Goal: Information Seeking & Learning: Understand process/instructions

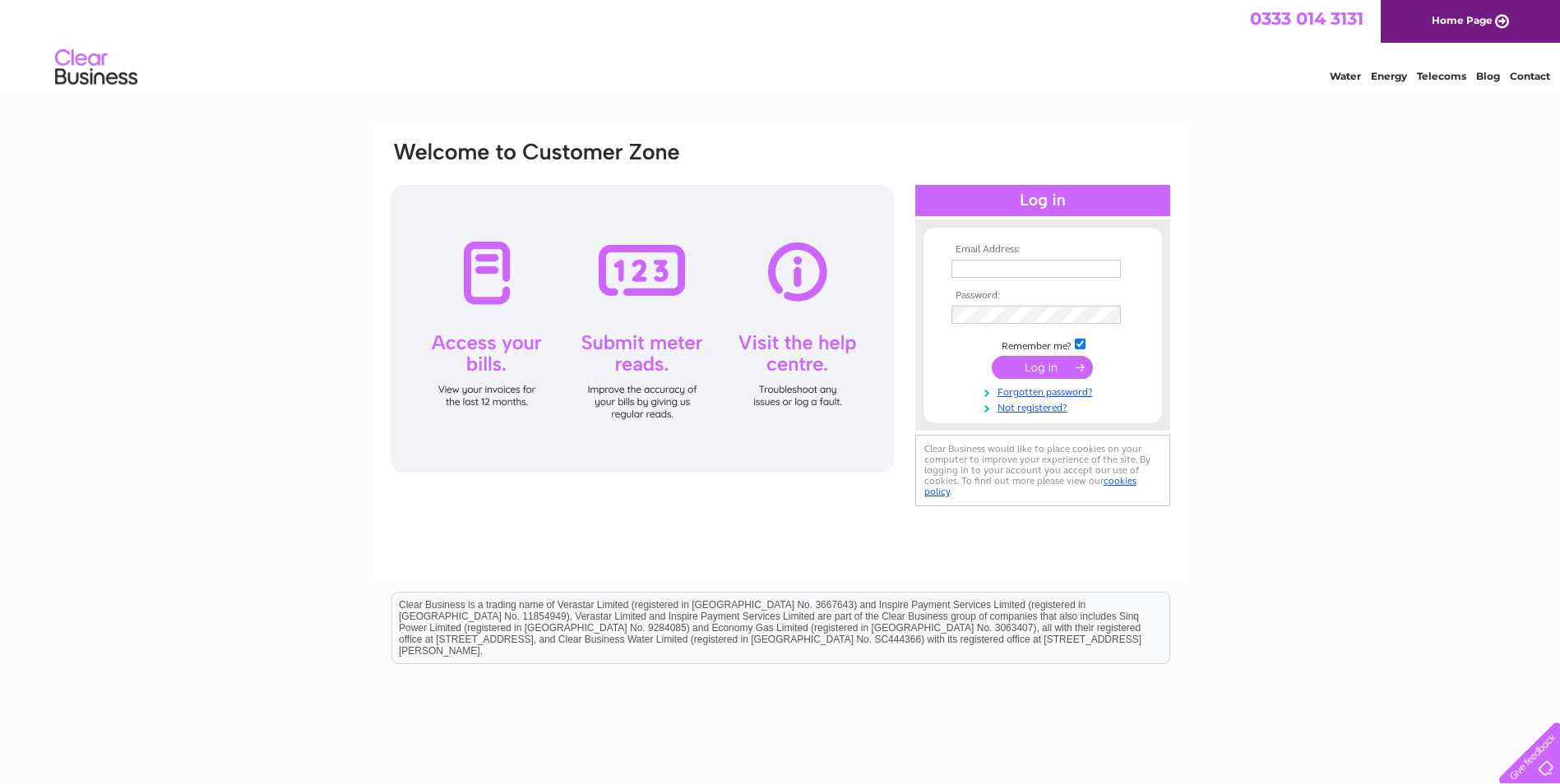
type input "accounts@jandccontractors.co.uk"
click at [1040, 373] on input "submit" at bounding box center [1042, 367] width 101 height 23
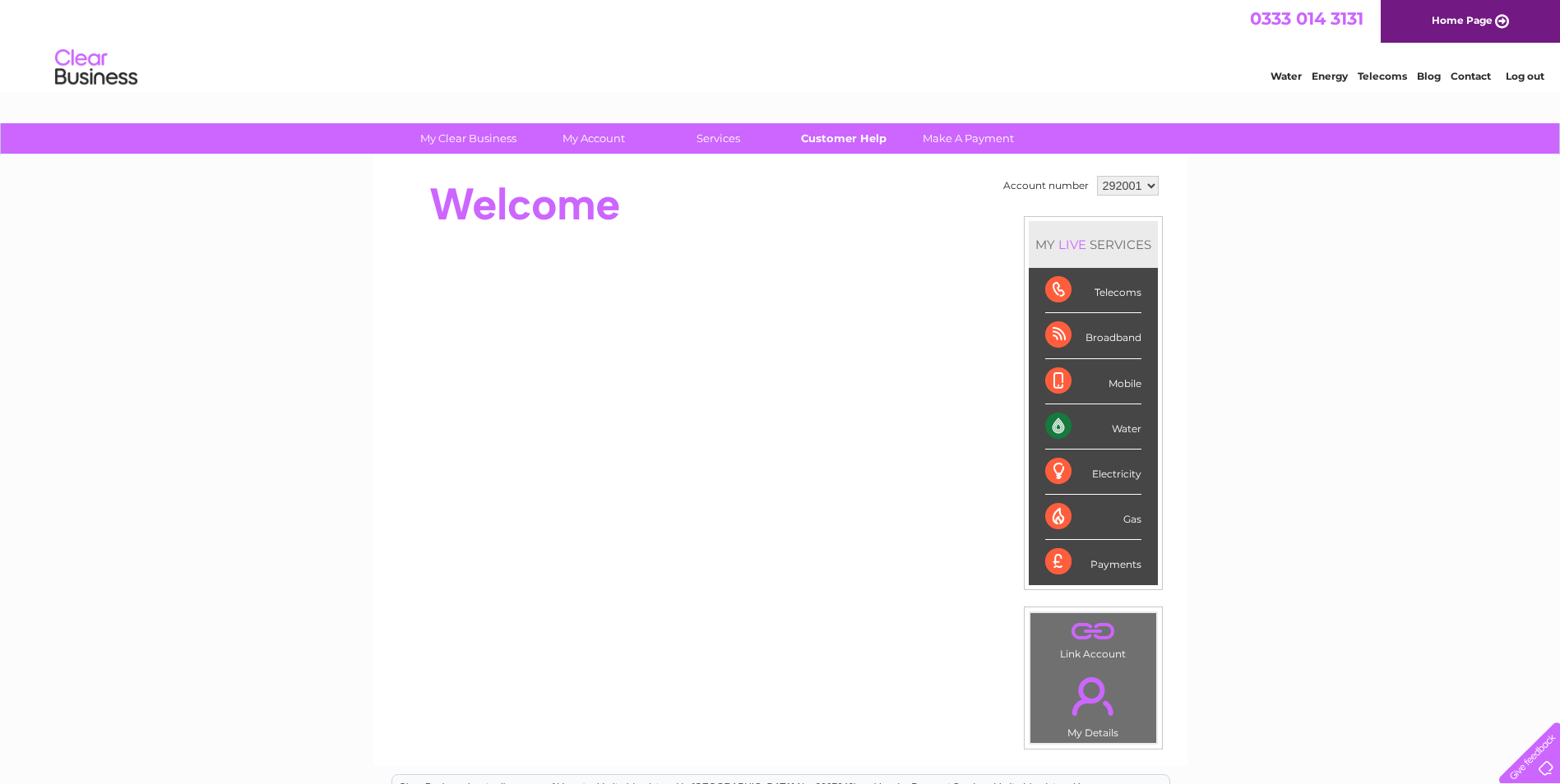
click at [846, 136] on link "Customer Help" at bounding box center [843, 138] width 136 height 31
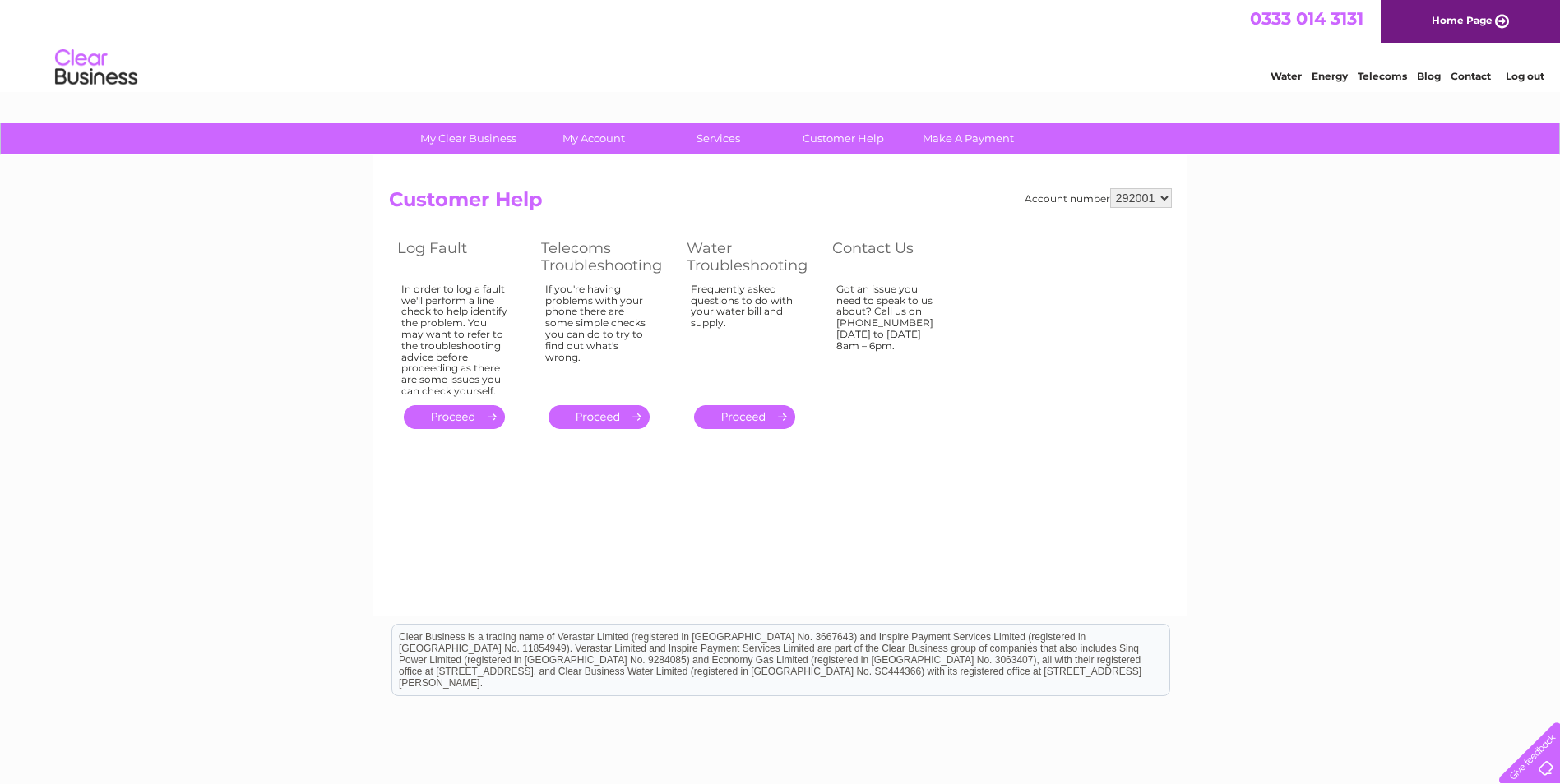
click at [461, 410] on link "." at bounding box center [454, 417] width 101 height 24
click at [624, 414] on link "." at bounding box center [599, 417] width 101 height 24
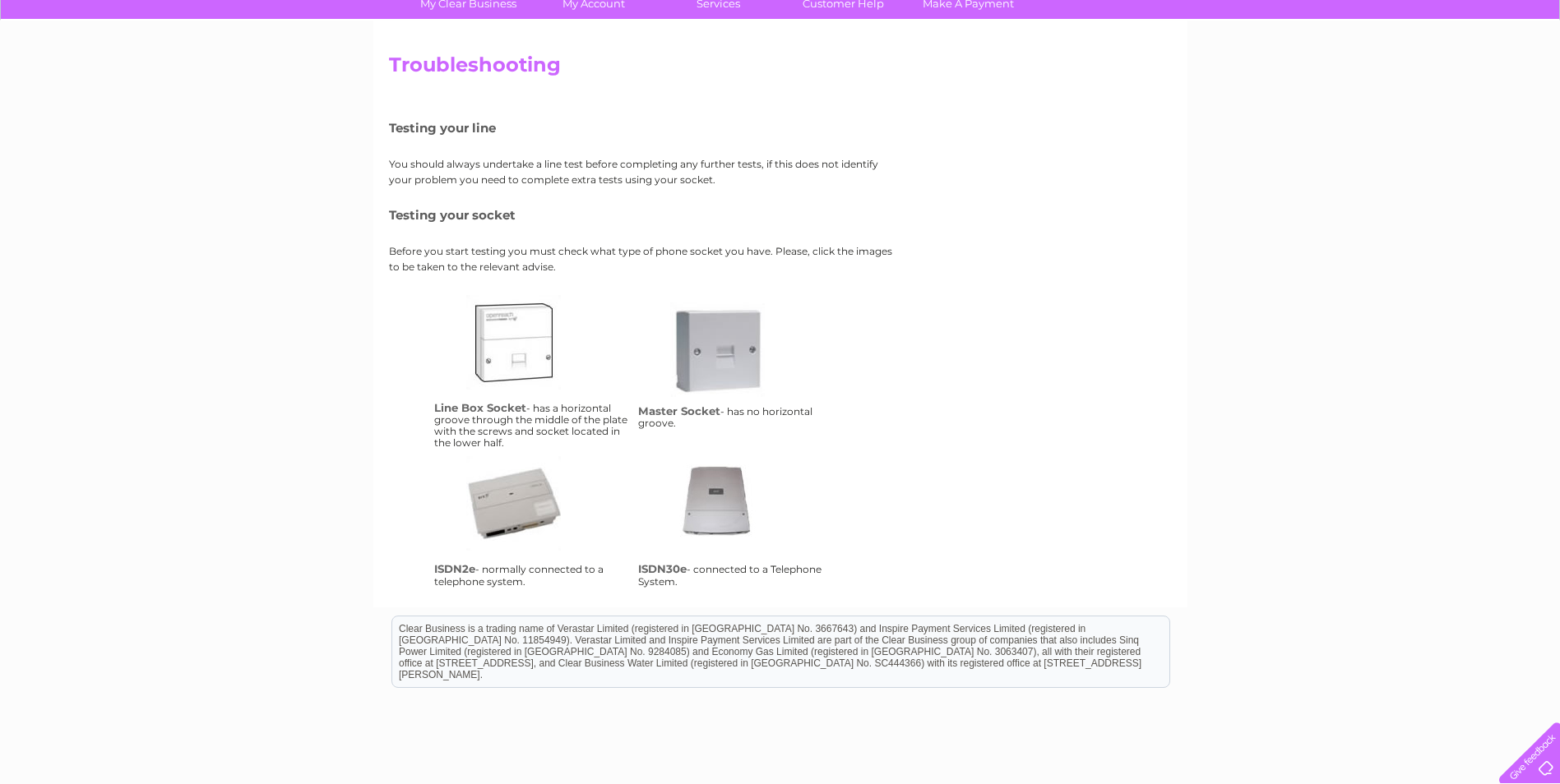
scroll to position [165, 0]
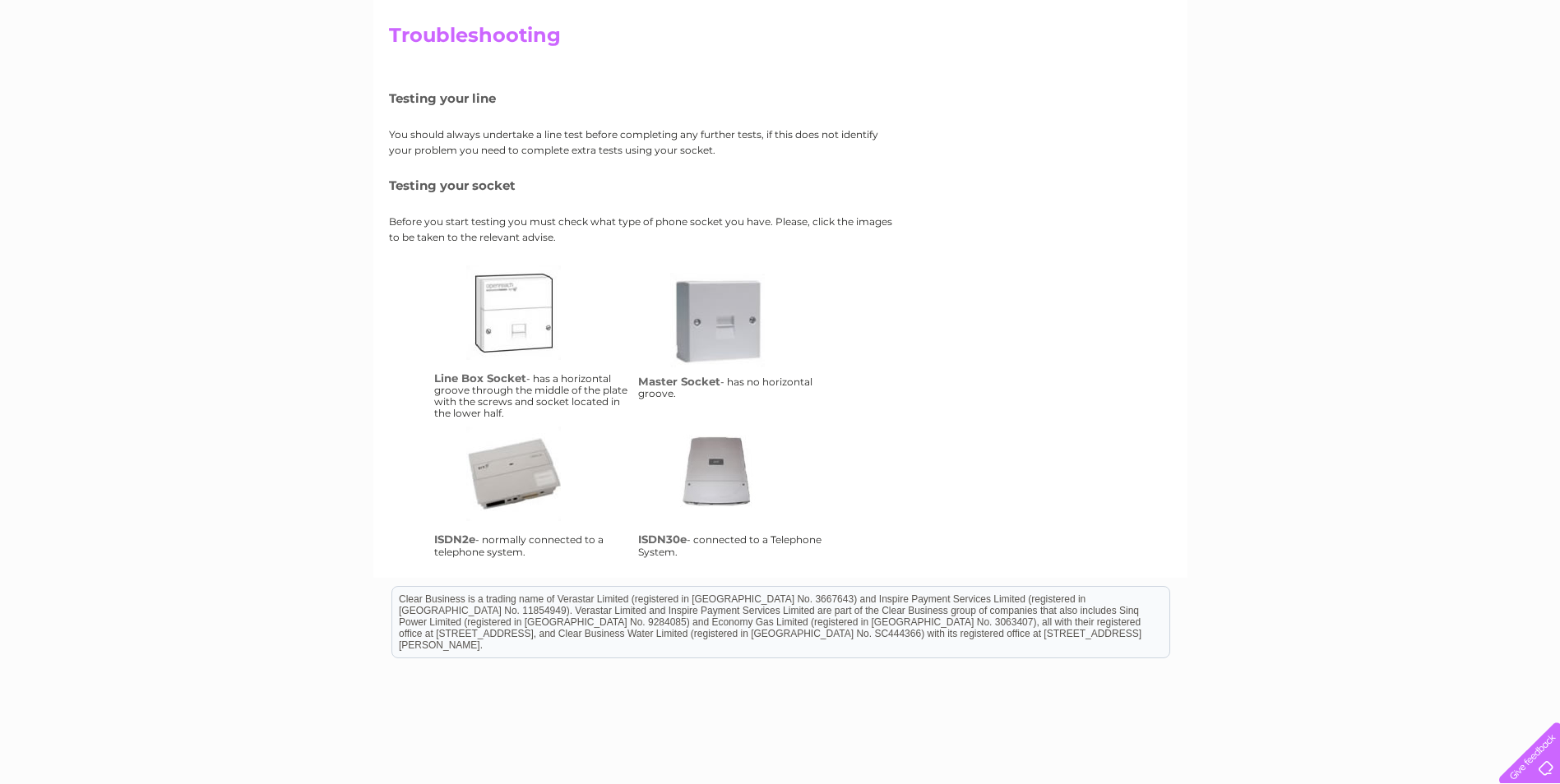
click at [703, 475] on link "isdn30e" at bounding box center [735, 492] width 132 height 131
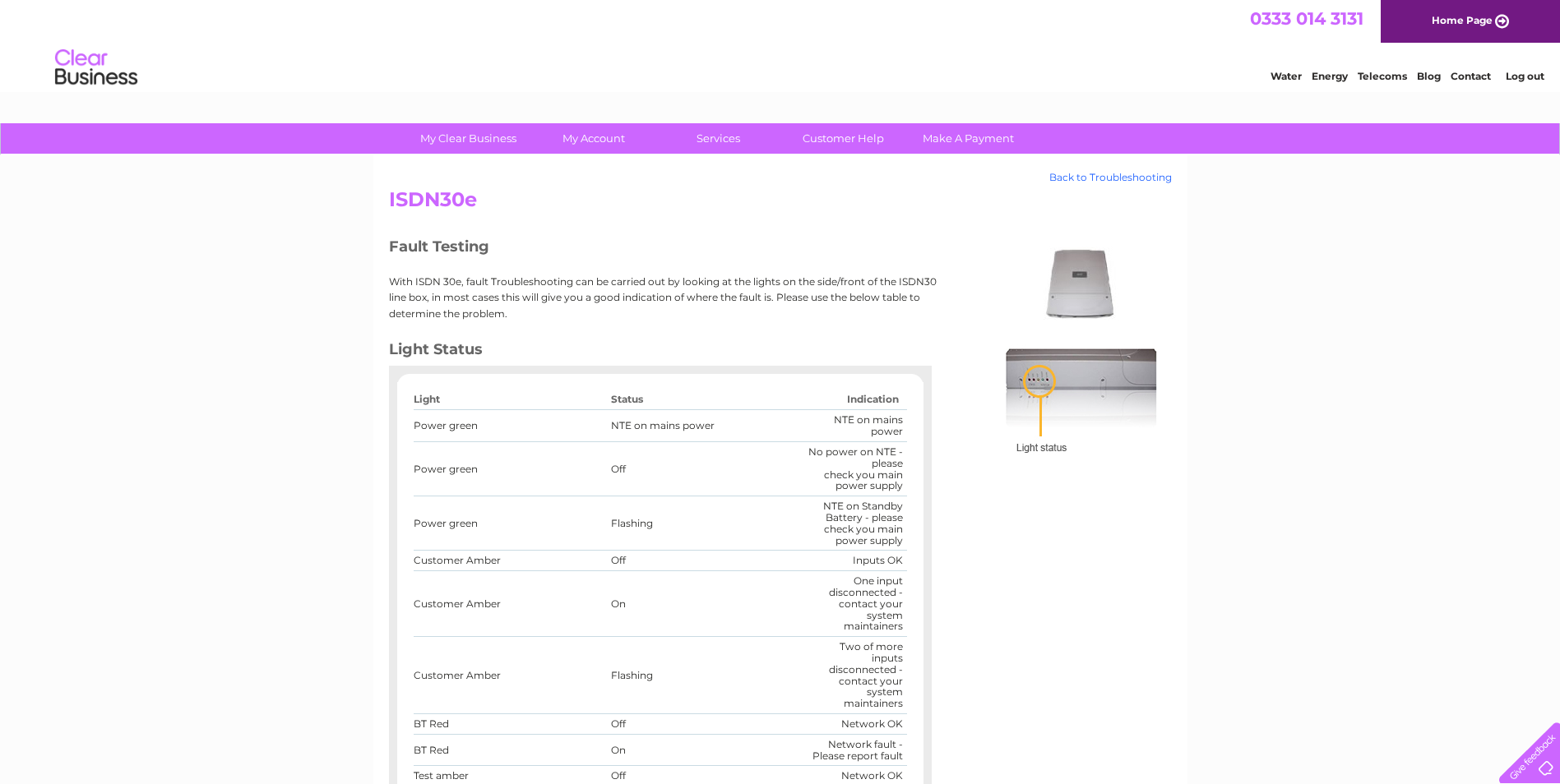
click at [1074, 176] on link "Back to Troubleshooting" at bounding box center [1110, 178] width 122 height 12
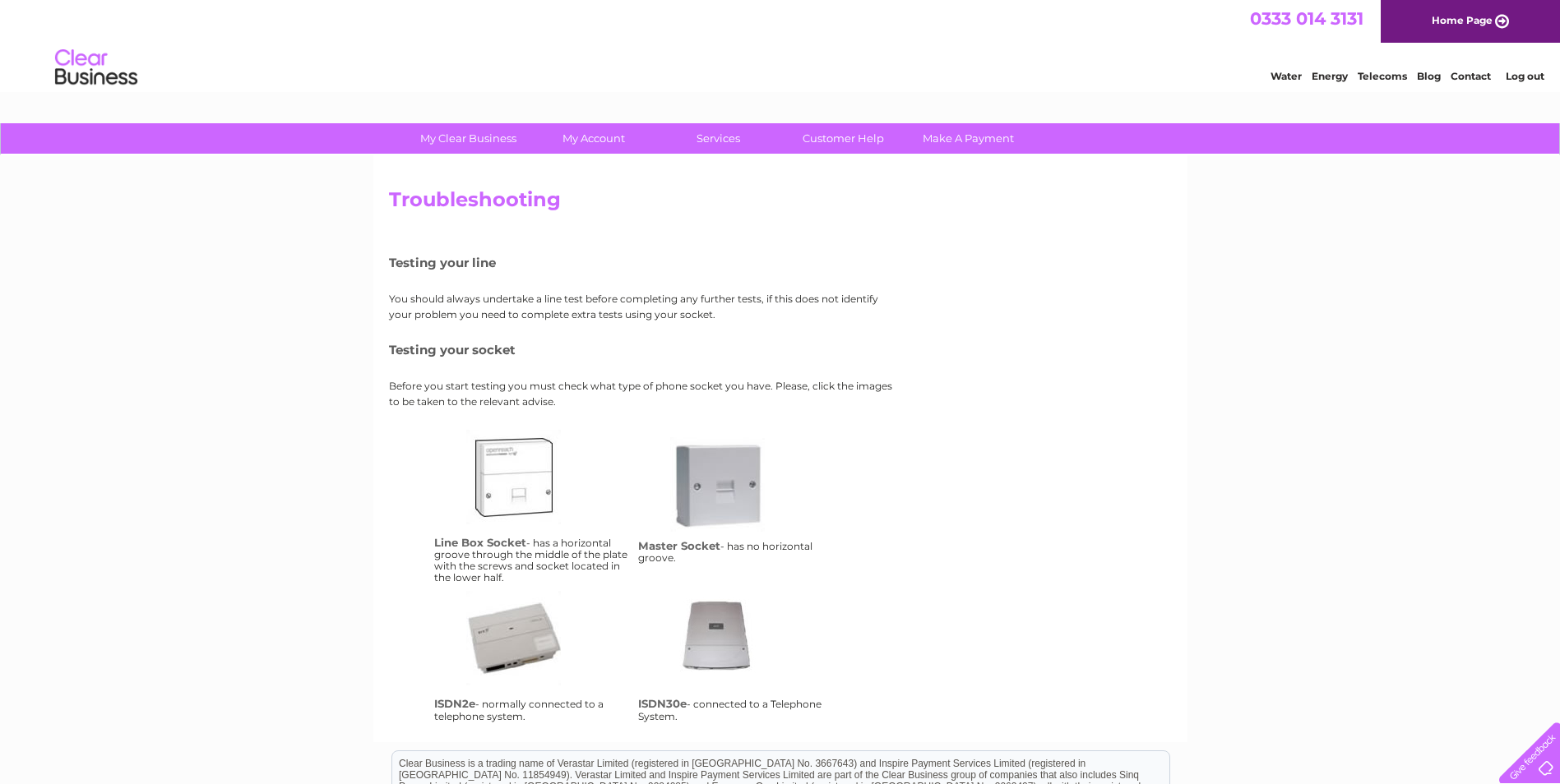
click at [1481, 73] on link "Contact" at bounding box center [1471, 75] width 41 height 12
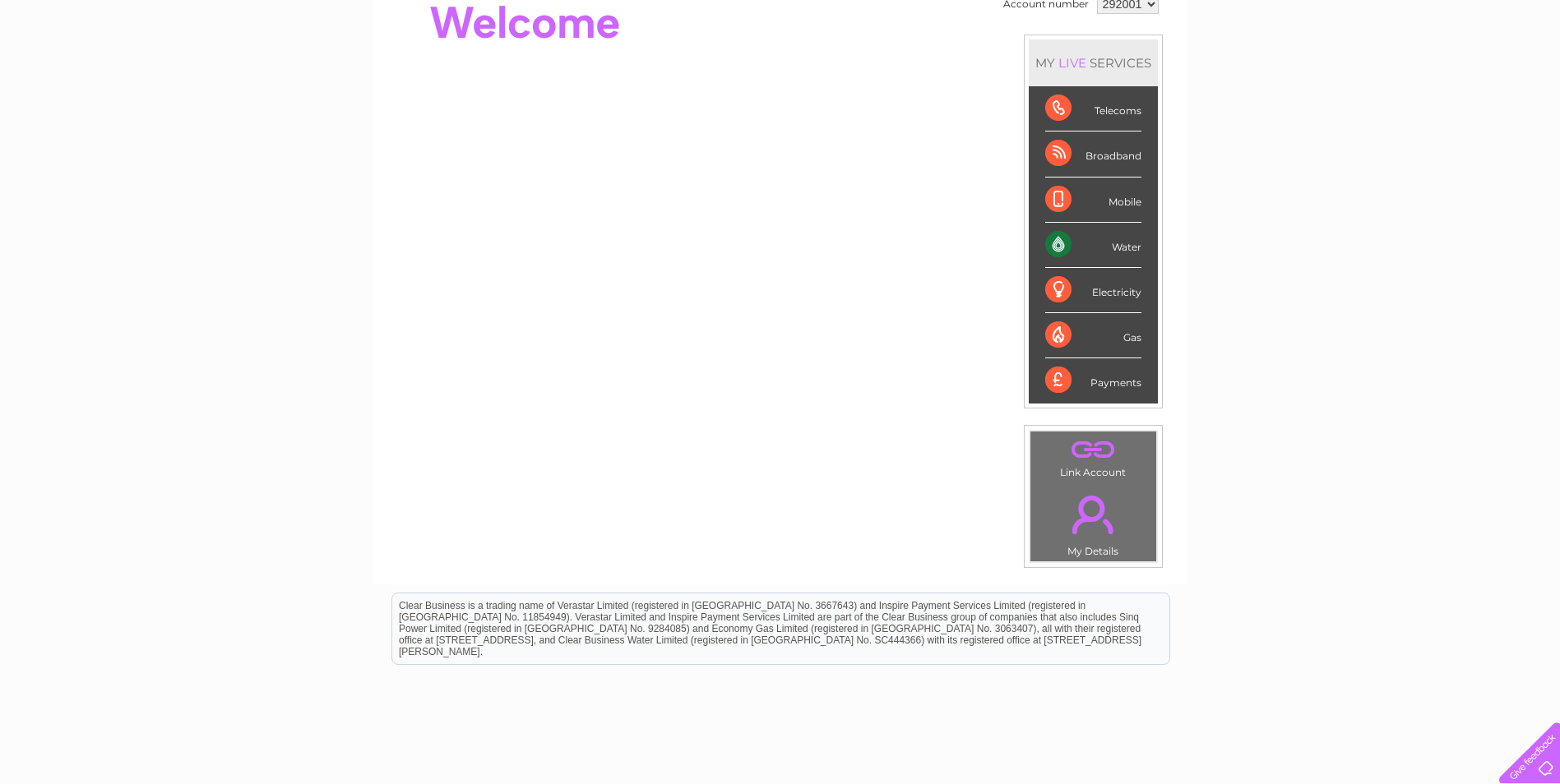
scroll to position [111, 0]
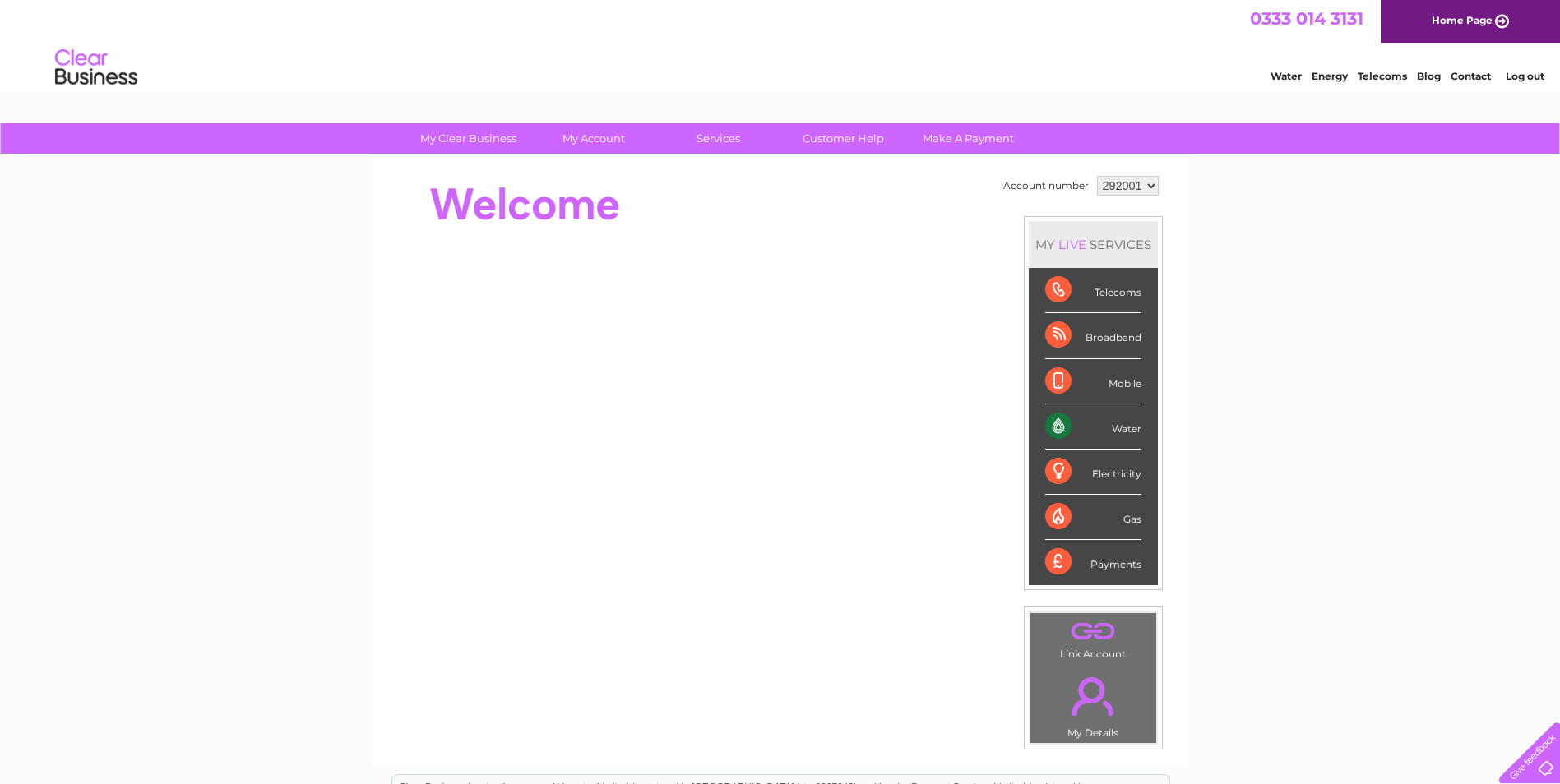
click at [1055, 337] on div "Broadband" at bounding box center [1093, 336] width 96 height 45
click at [1121, 339] on div "Broadband" at bounding box center [1093, 336] width 96 height 45
click at [1124, 380] on div "Mobile" at bounding box center [1093, 381] width 96 height 45
click at [1113, 348] on div "Broadband" at bounding box center [1093, 336] width 96 height 45
click at [1047, 336] on div "Broadband" at bounding box center [1093, 336] width 96 height 45
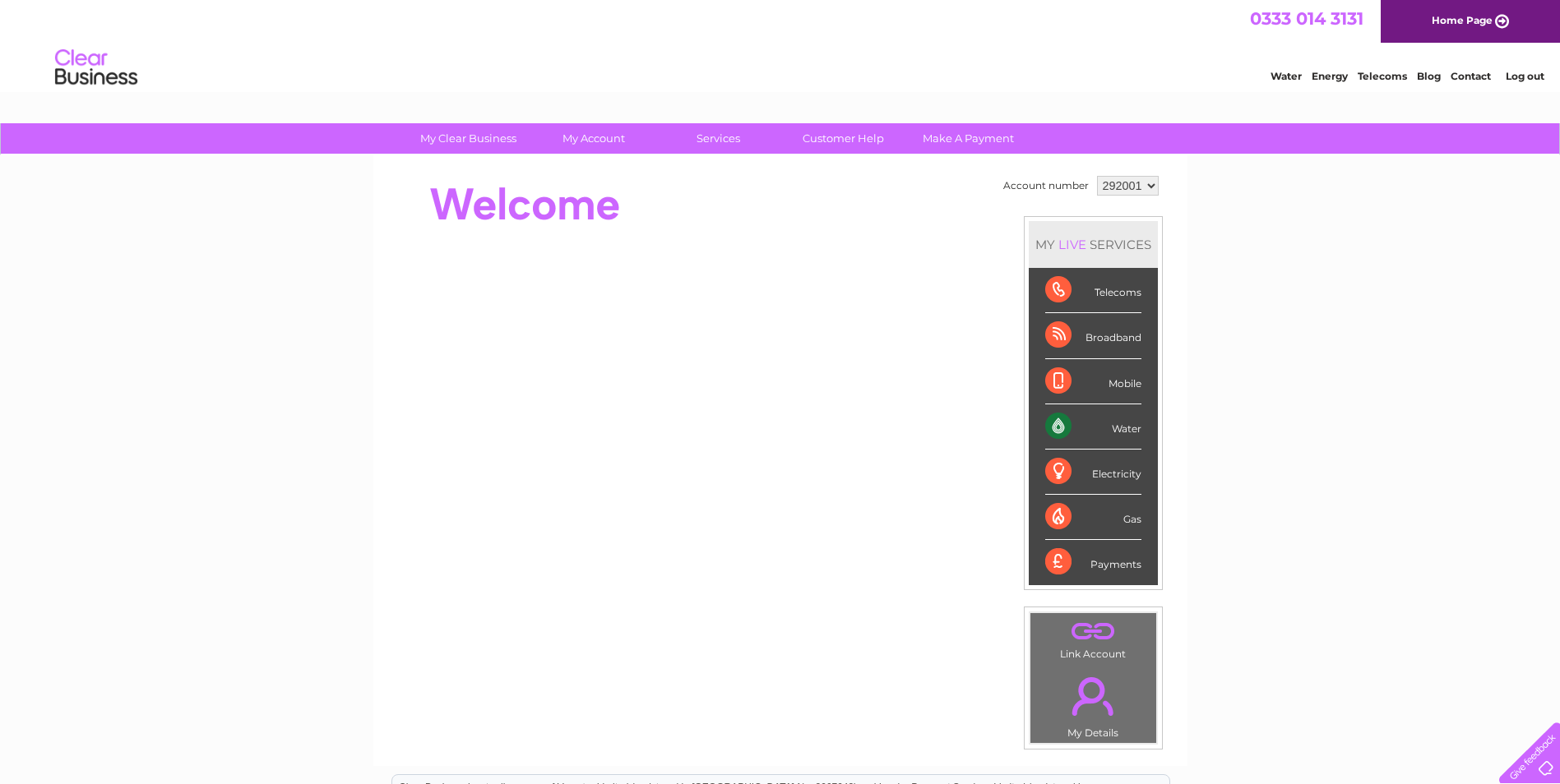
click at [1072, 337] on div "Broadband" at bounding box center [1093, 336] width 96 height 45
click at [1114, 342] on div "Broadband" at bounding box center [1093, 336] width 96 height 45
click at [1116, 380] on div "Mobile" at bounding box center [1093, 381] width 96 height 45
click at [1089, 348] on div "Broadband" at bounding box center [1093, 336] width 96 height 45
click at [1079, 338] on div "Broadband" at bounding box center [1093, 336] width 96 height 45
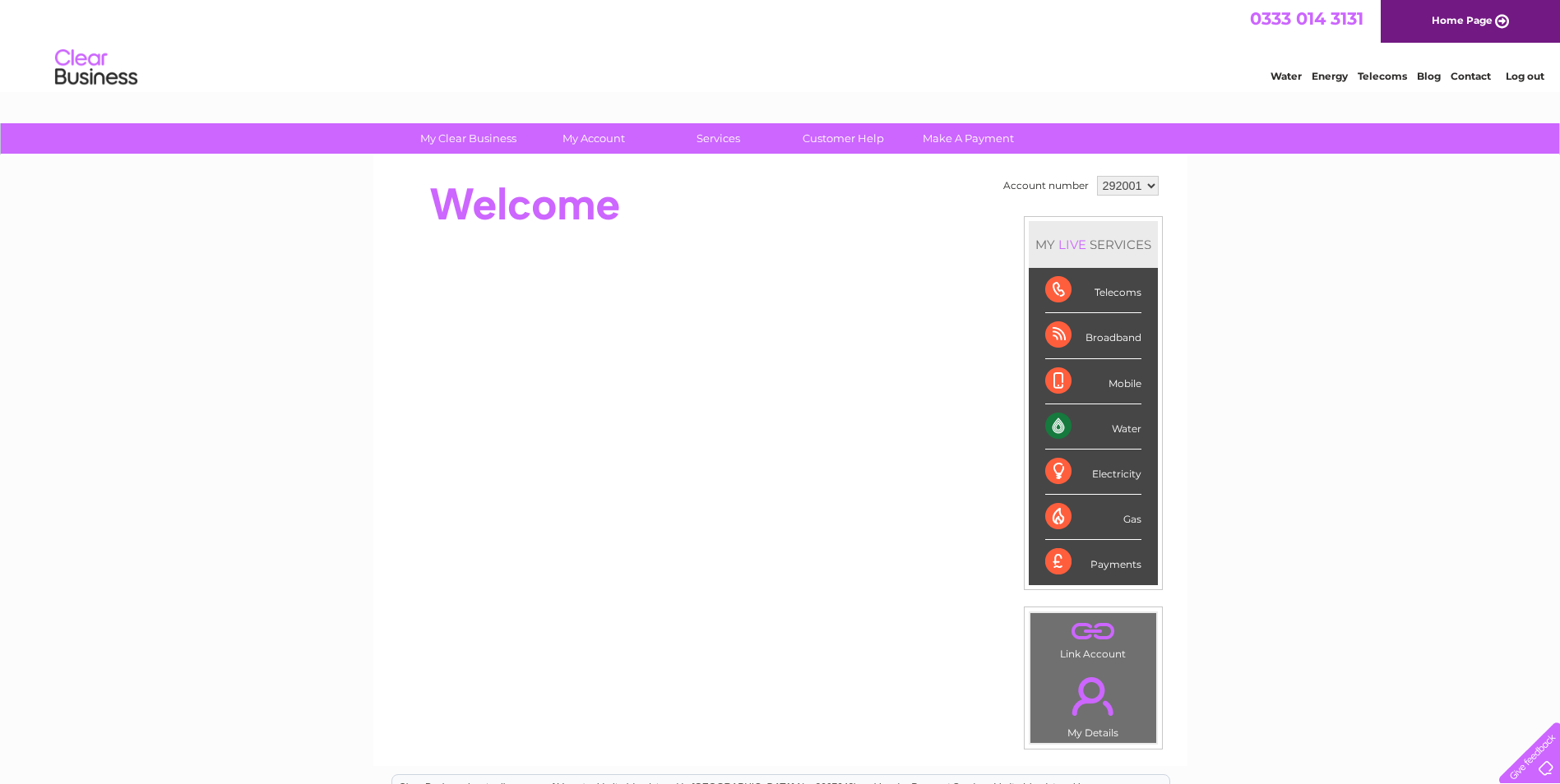
click at [1079, 337] on div "Broadband" at bounding box center [1093, 336] width 96 height 45
drag, startPoint x: 1079, startPoint y: 337, endPoint x: 1015, endPoint y: 337, distance: 64.0
click at [1015, 337] on td "Account number 292001 MY LIVE SERVICES Telecoms Broadband Mobile Water Electric…" at bounding box center [1081, 461] width 164 height 578
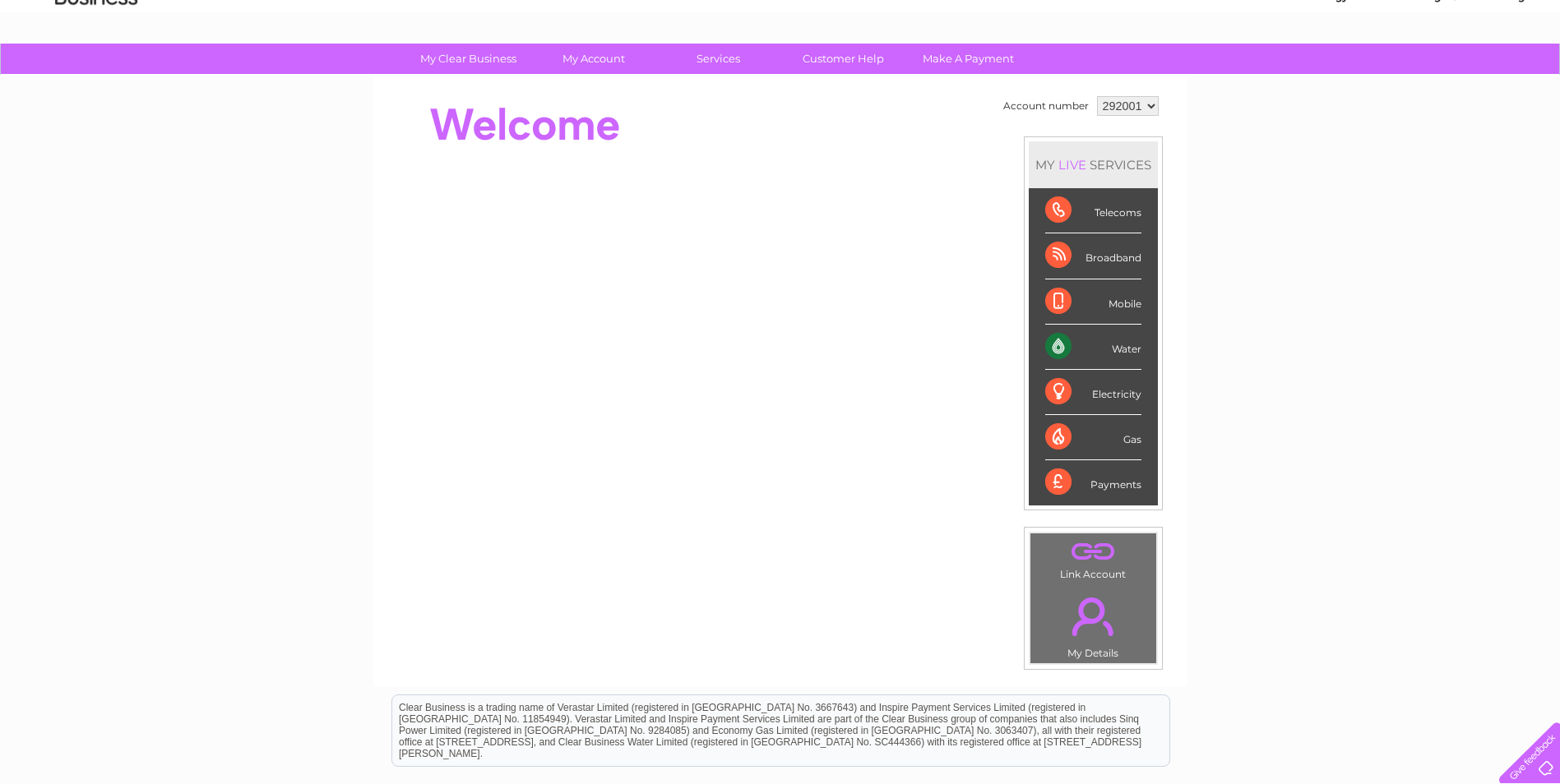
scroll to position [29, 0]
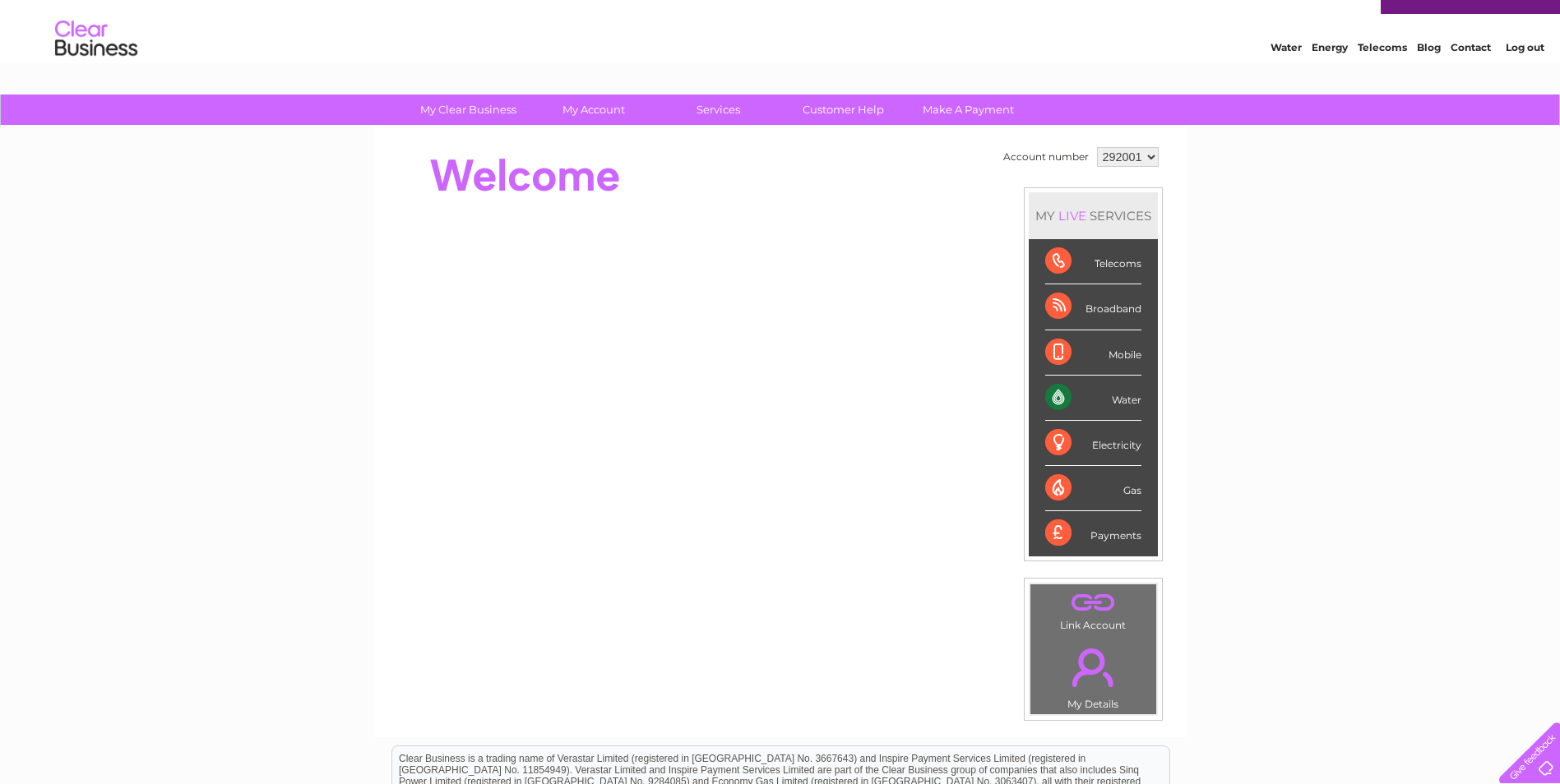
click at [1103, 307] on div "Broadband" at bounding box center [1093, 307] width 96 height 45
click at [1118, 312] on div "Broadband" at bounding box center [1093, 307] width 96 height 45
click at [1083, 306] on div "Broadband" at bounding box center [1093, 307] width 96 height 45
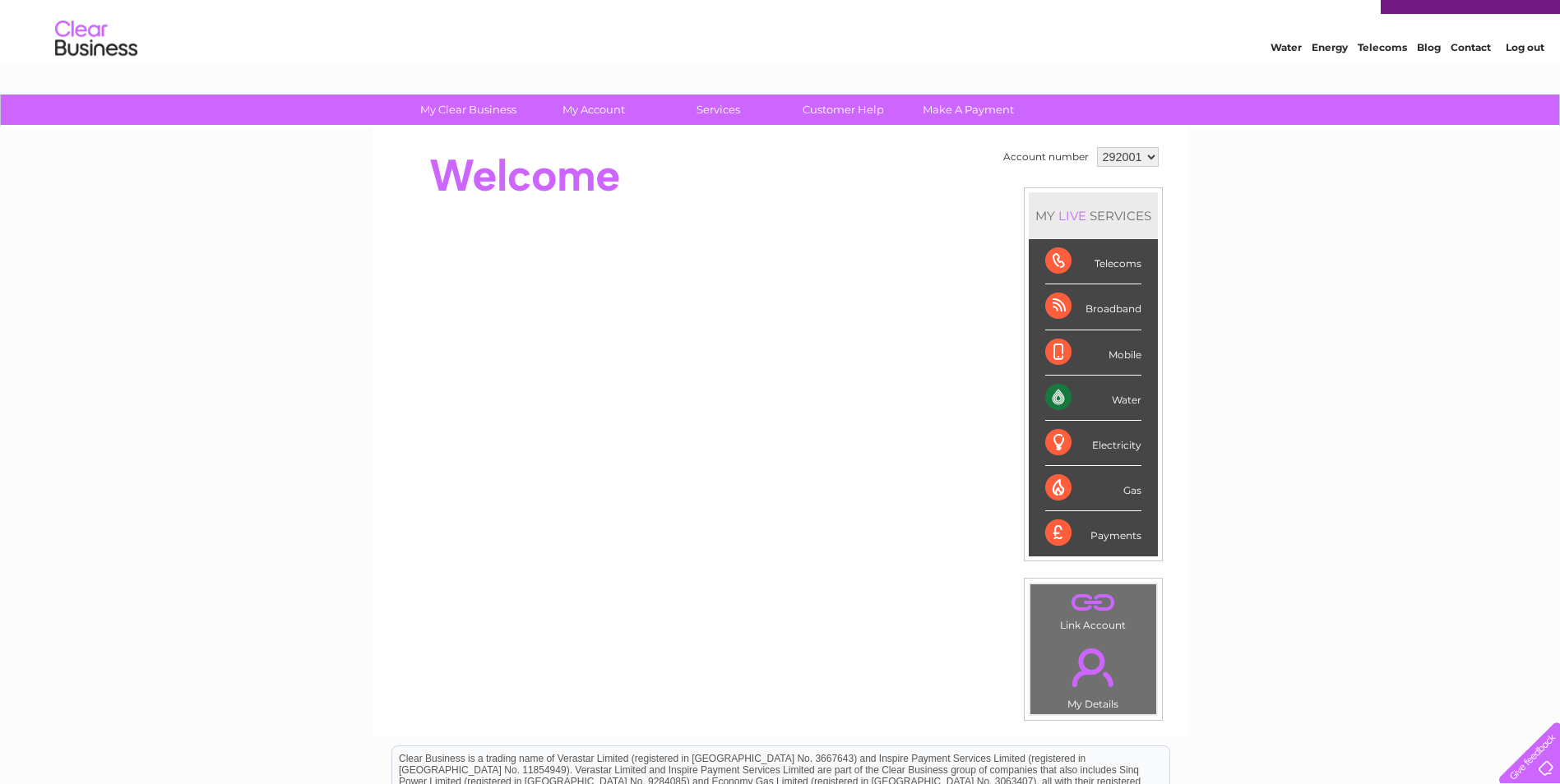
click at [1083, 306] on div "Broadband" at bounding box center [1093, 307] width 96 height 45
drag, startPoint x: 1083, startPoint y: 306, endPoint x: 1045, endPoint y: 300, distance: 38.5
click at [1046, 300] on div "Broadband" at bounding box center [1093, 307] width 96 height 45
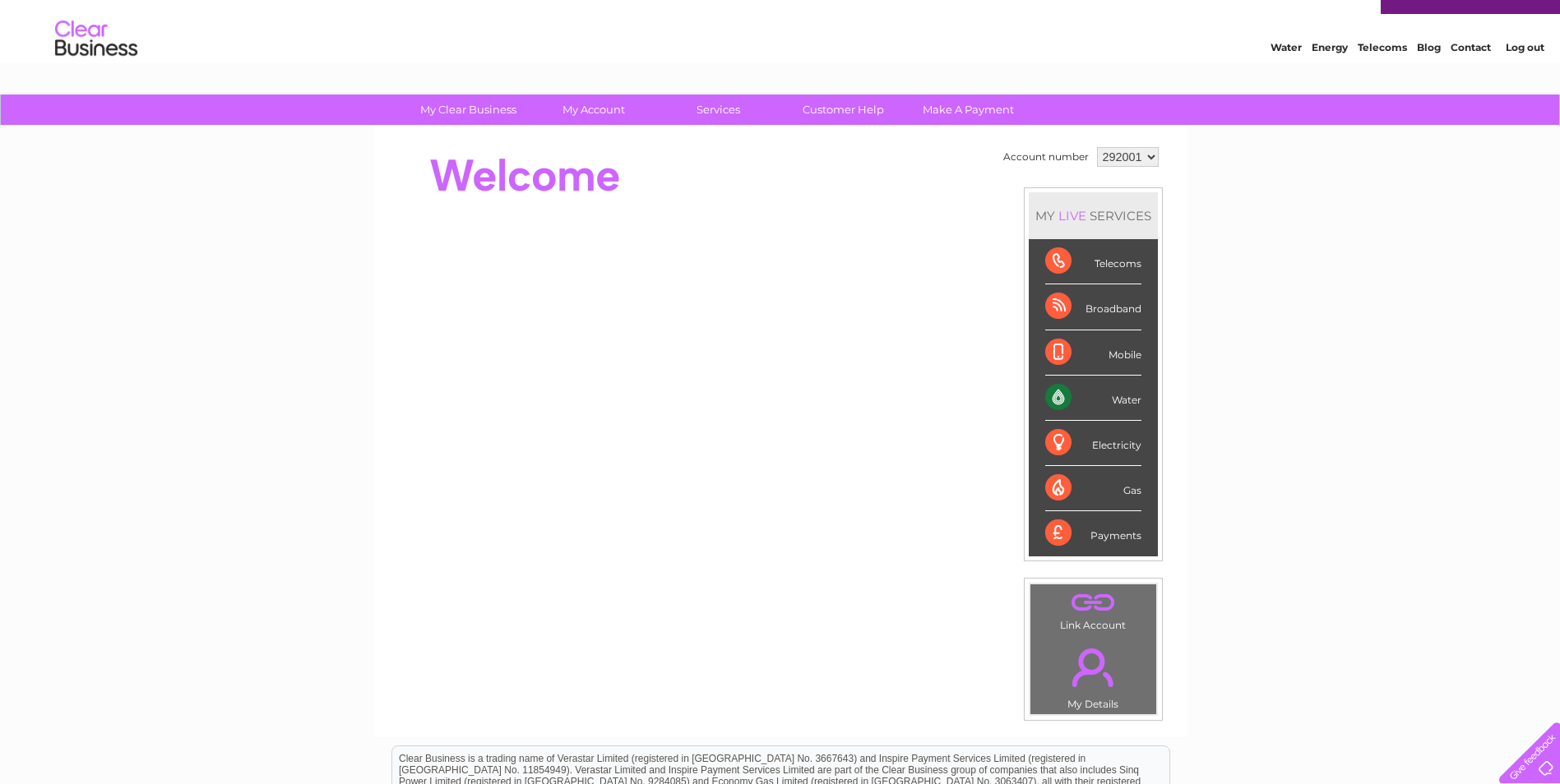
click at [1046, 300] on div "Broadband" at bounding box center [1093, 307] width 96 height 45
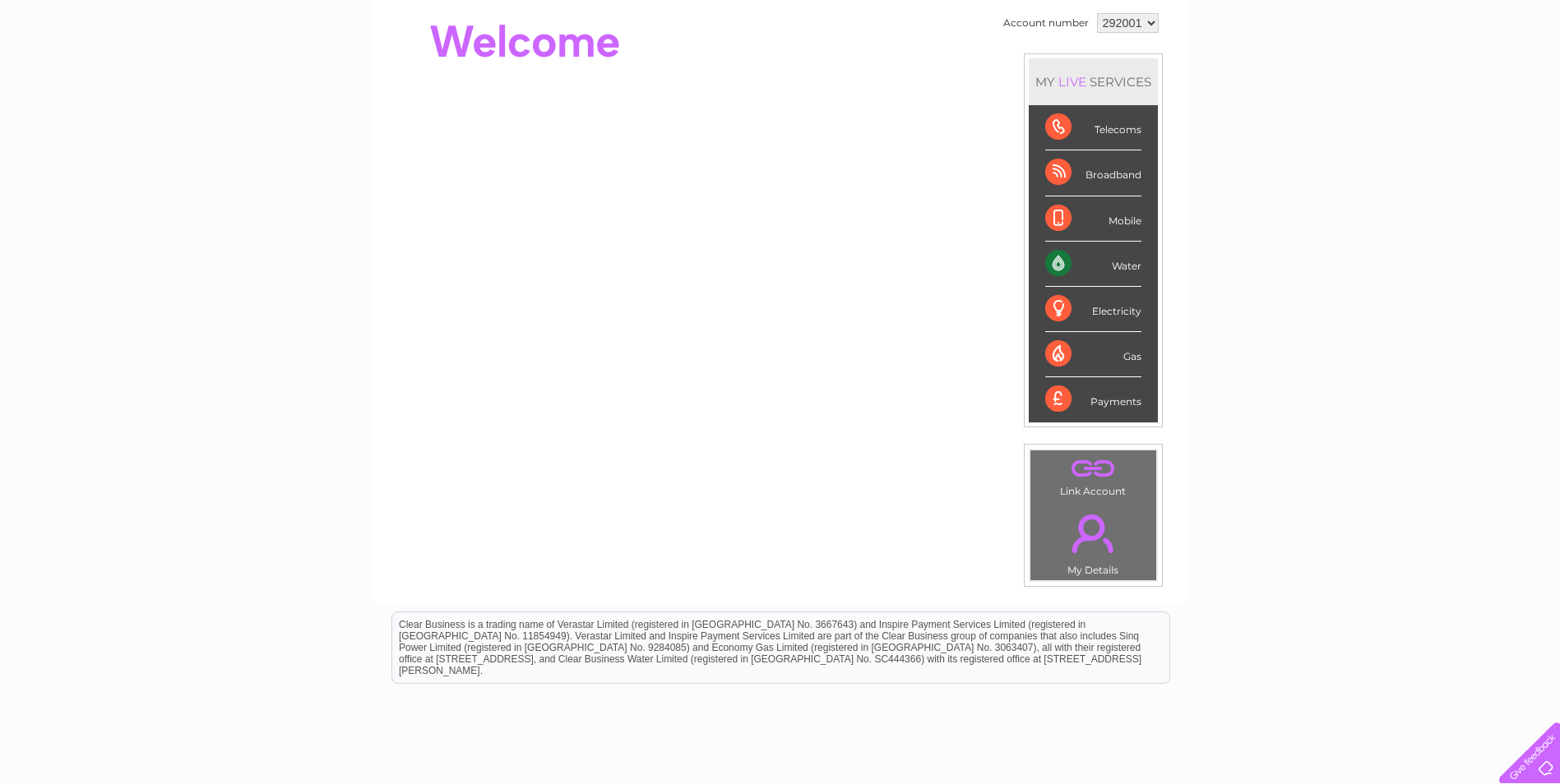
scroll to position [29, 0]
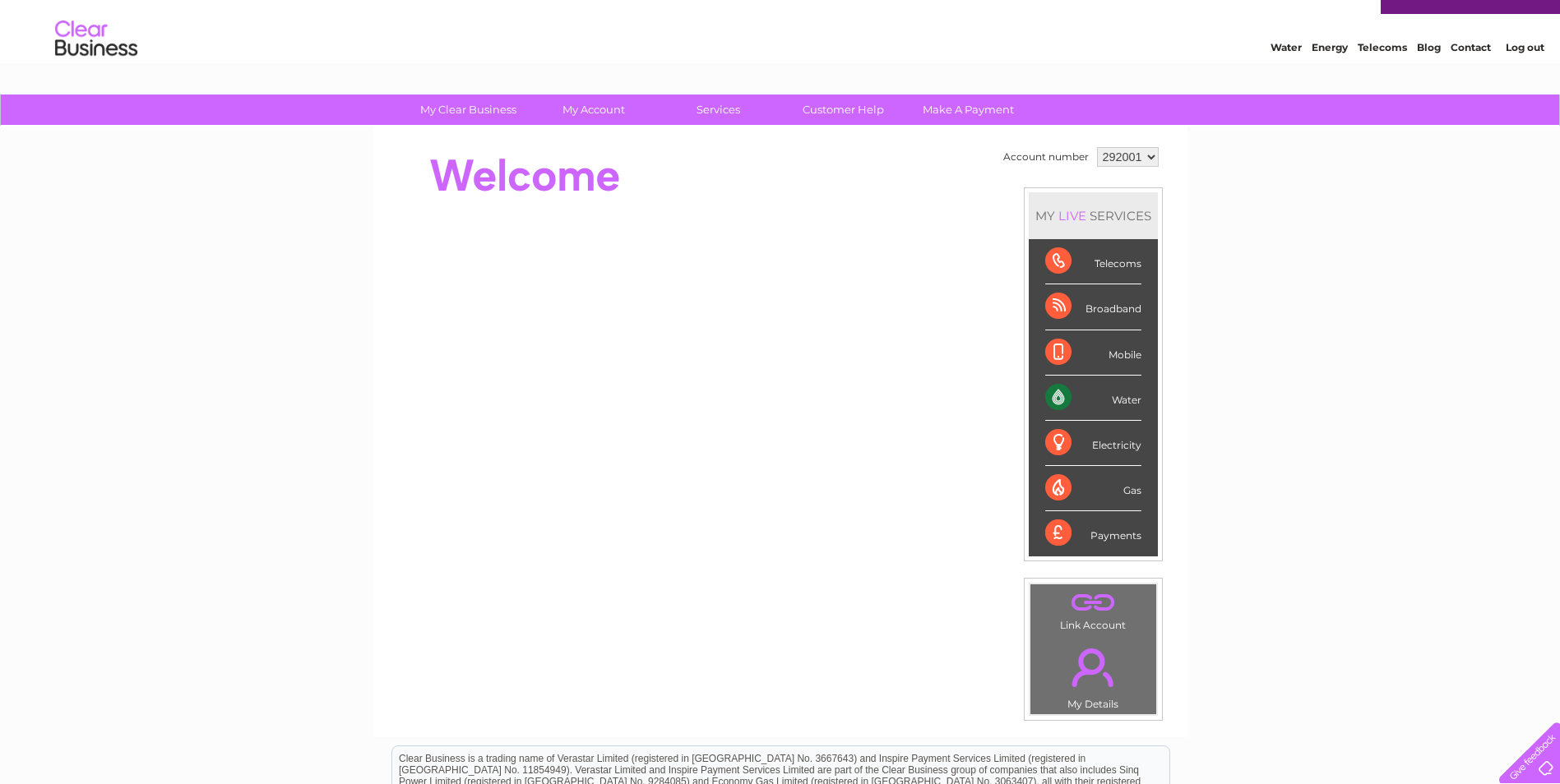
click at [1374, 45] on link "Telecoms" at bounding box center [1382, 47] width 50 height 12
